Goal: Participate in discussion: Engage in conversation with other users on a specific topic

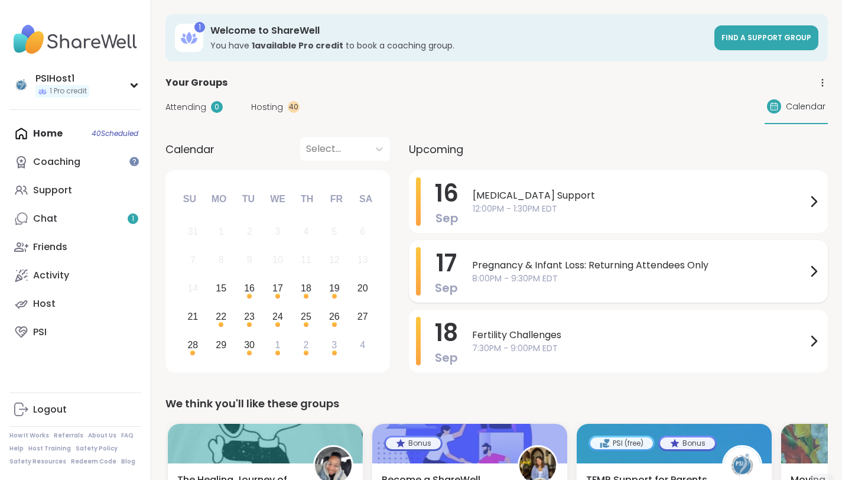
click at [499, 271] on span "Pregnancy & Infant Loss: Returning Attendees Only" at bounding box center [639, 265] width 334 height 14
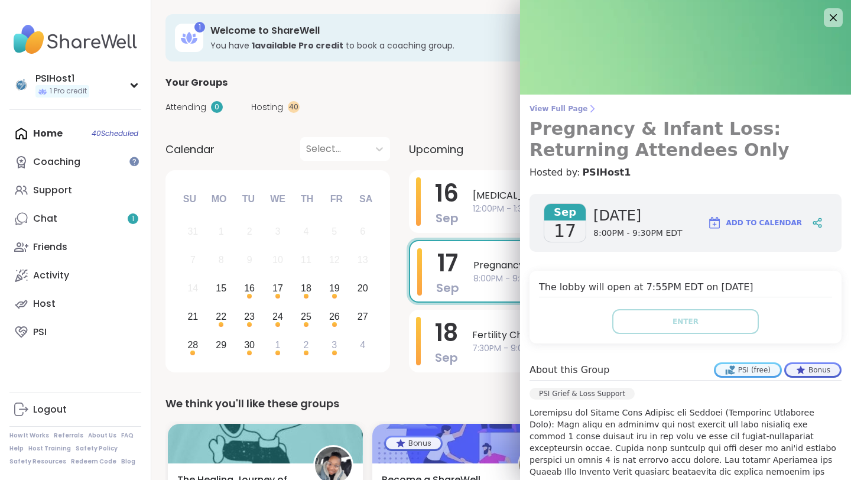
click at [538, 107] on span "View Full Page" at bounding box center [685, 108] width 312 height 9
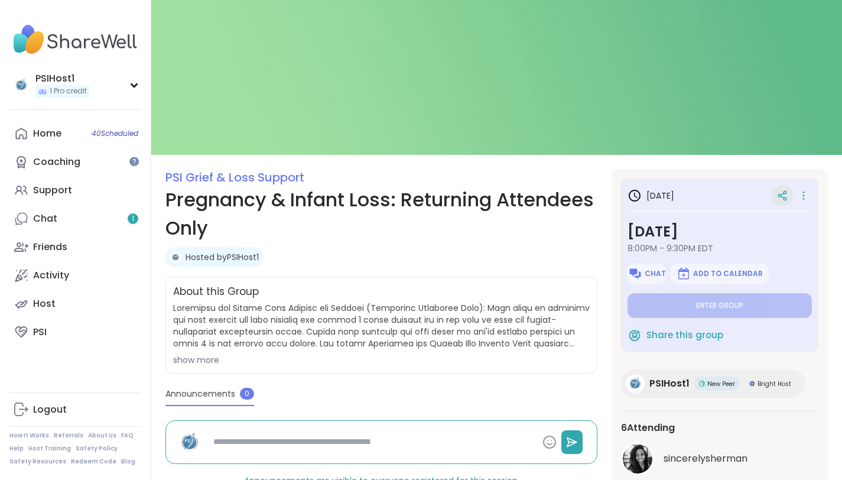
click at [783, 193] on icon at bounding box center [781, 194] width 3 height 2
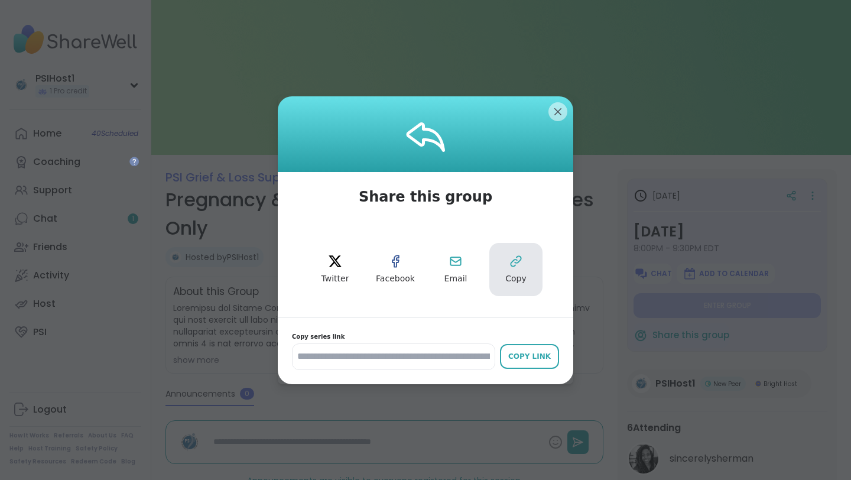
click at [509, 264] on icon at bounding box center [516, 261] width 14 height 14
type textarea "*"
